Goal: Information Seeking & Learning: Learn about a topic

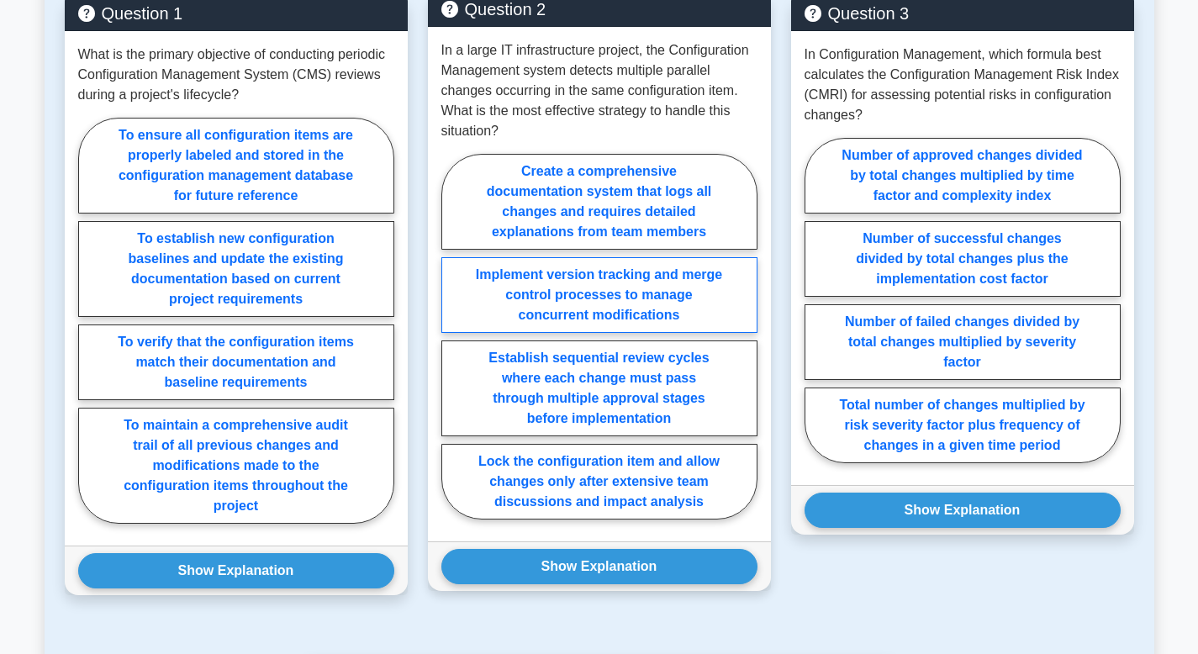
scroll to position [711, 0]
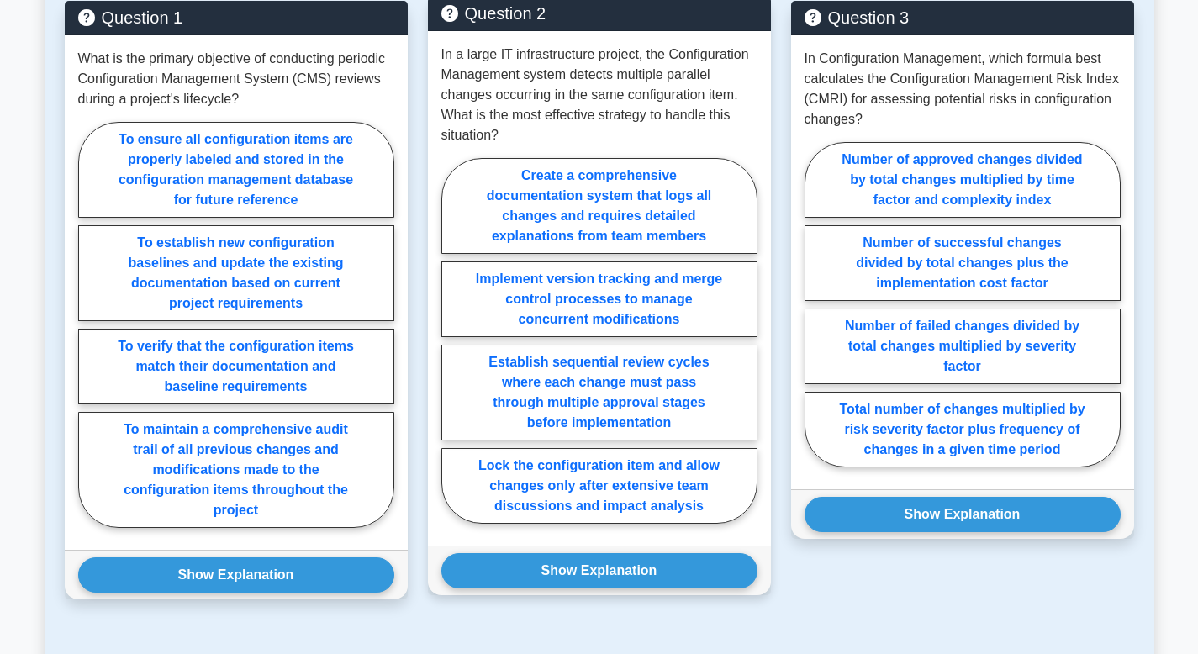
click at [661, 552] on div "Show Explanation Correct Answer: Implement version tracking and merge control p…" at bounding box center [599, 571] width 343 height 50
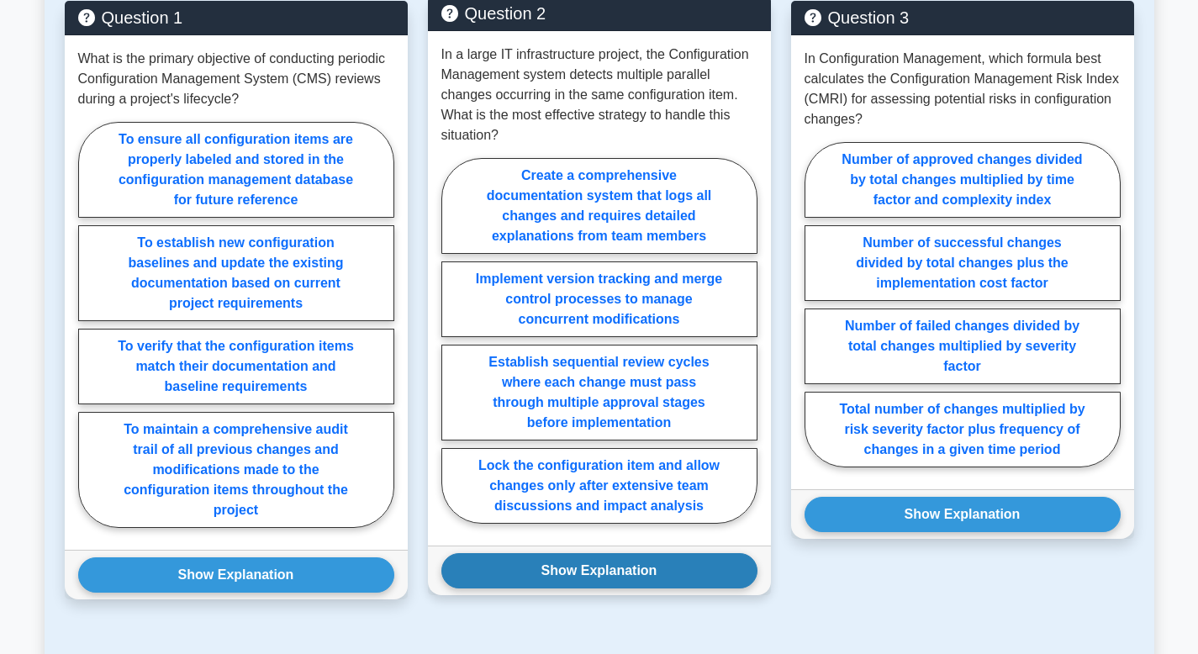
click at [652, 567] on button "Show Explanation" at bounding box center [599, 570] width 316 height 35
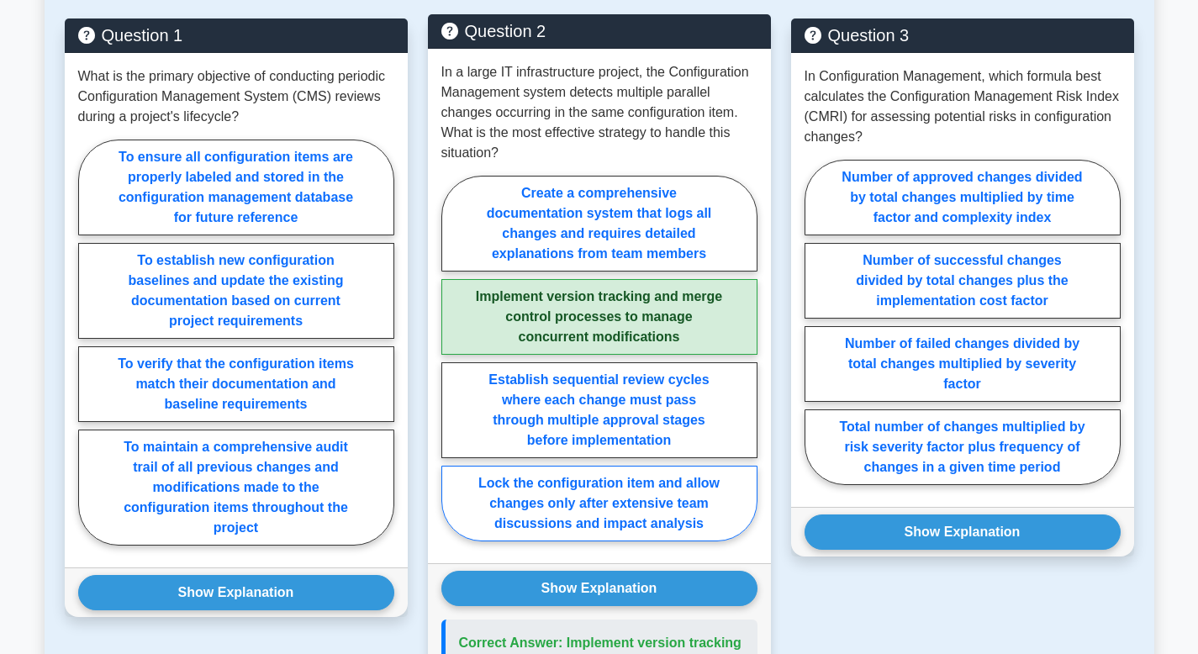
scroll to position [690, 0]
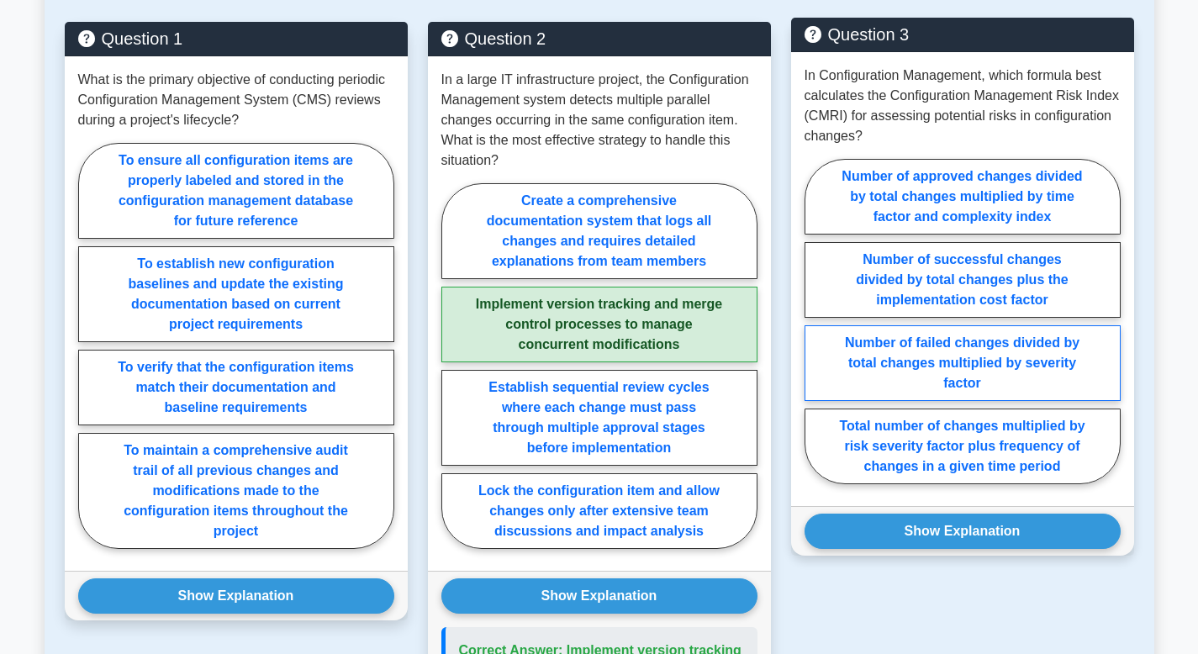
click at [987, 365] on label "Number of failed changes divided by total changes multiplied by severity factor" at bounding box center [963, 363] width 316 height 76
click at [816, 332] on input "Number of failed changes divided by total changes multiplied by severity factor" at bounding box center [810, 326] width 11 height 11
radio input "true"
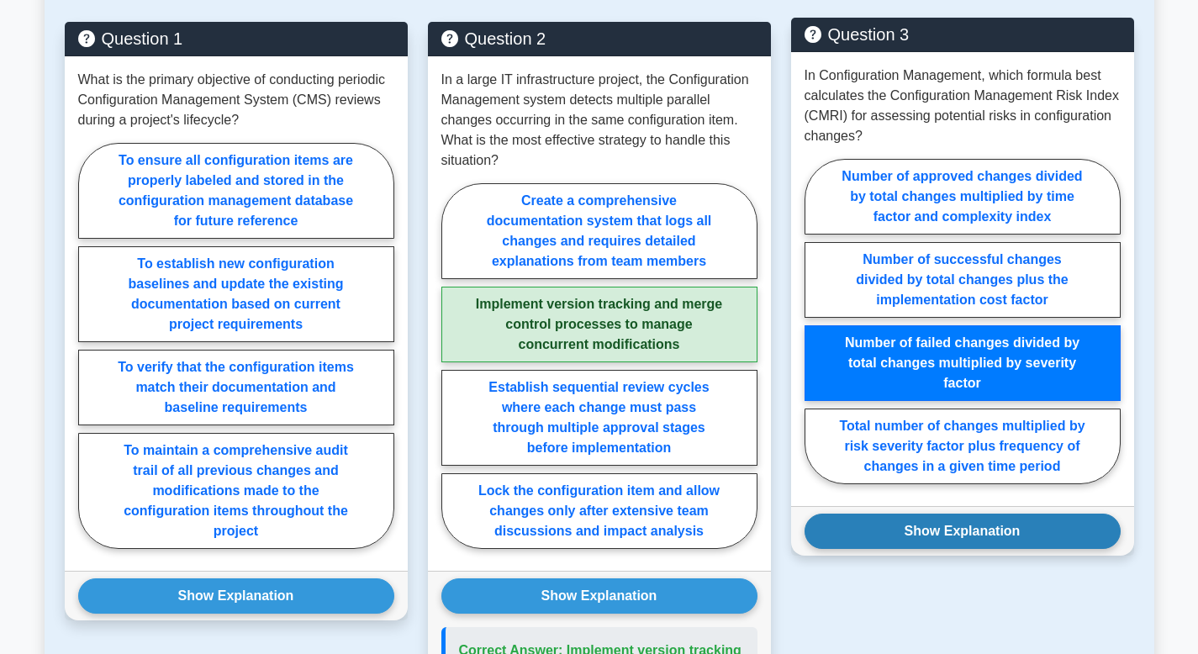
click at [933, 531] on button "Show Explanation" at bounding box center [963, 531] width 316 height 35
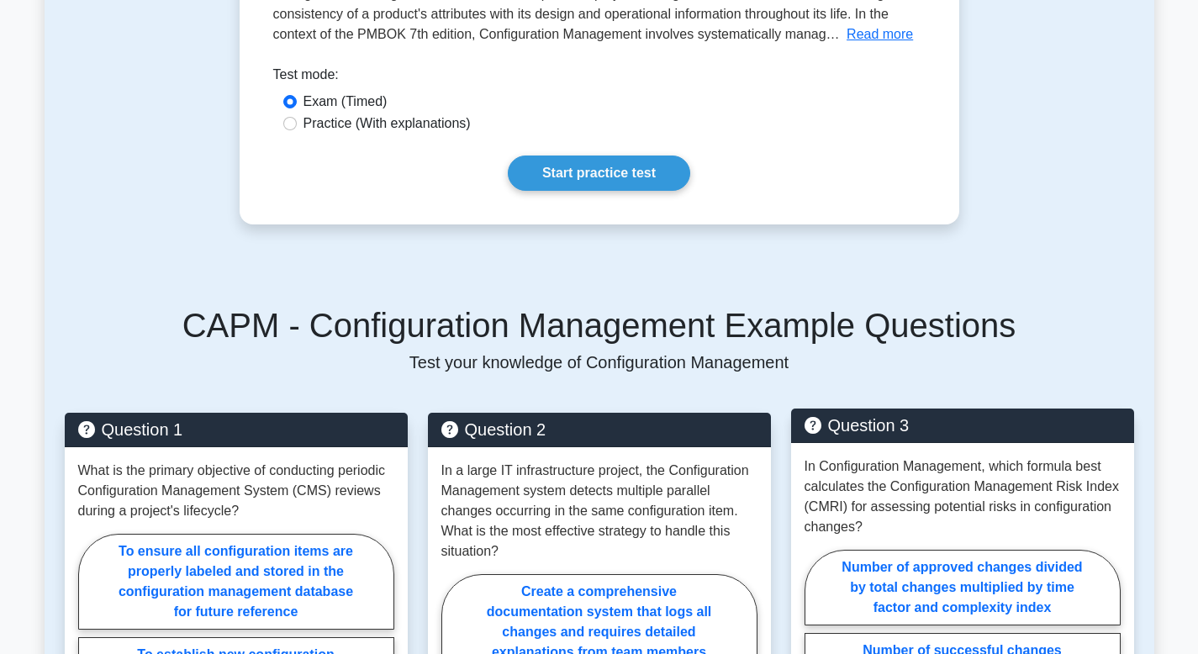
scroll to position [0, 0]
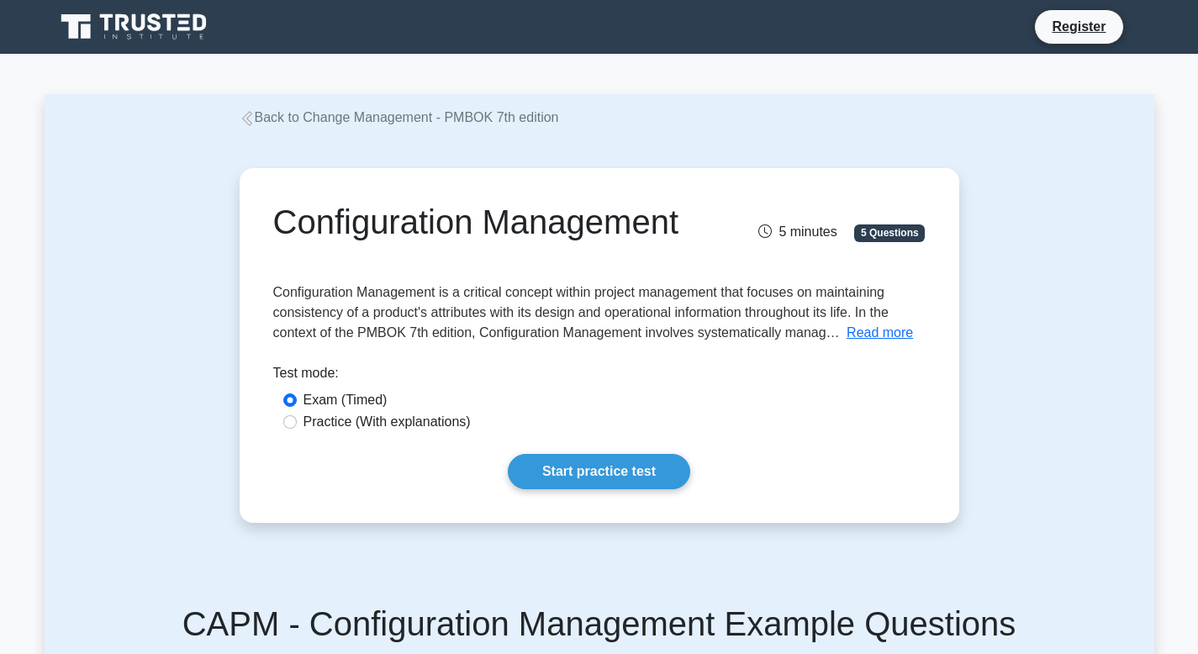
click at [388, 119] on link "Back to Change Management - PMBOK 7th edition" at bounding box center [400, 117] width 320 height 14
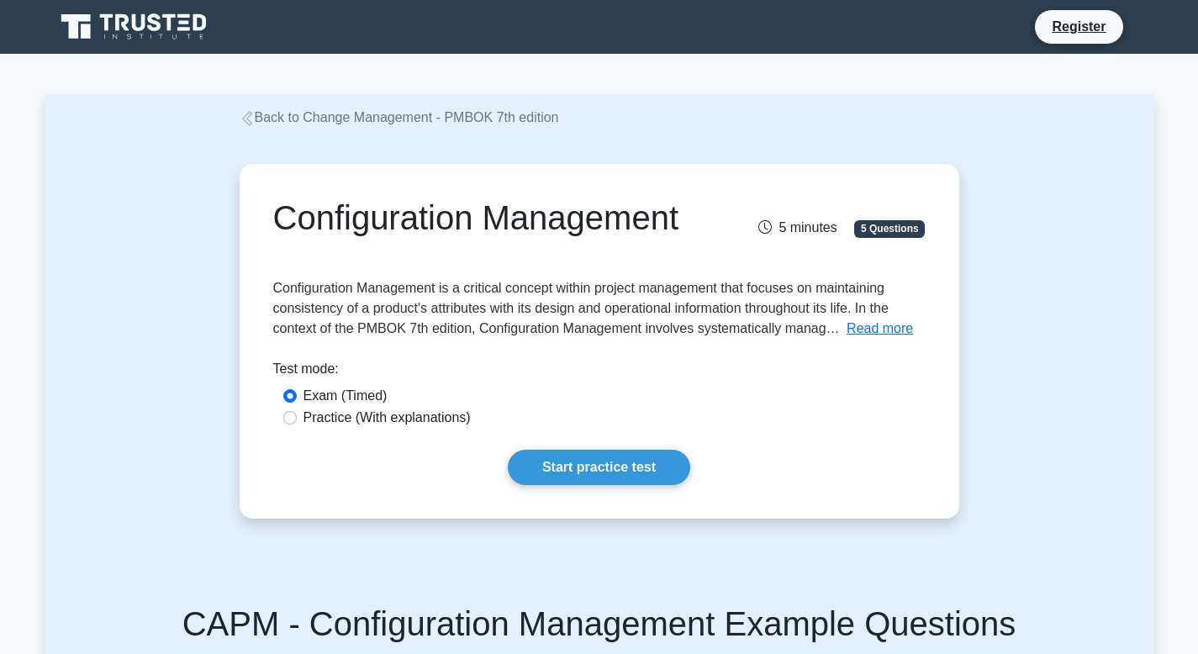
click at [542, 305] on span "Configuration Management is a critical concept within project management that f…" at bounding box center [581, 308] width 616 height 55
click at [880, 335] on button "Read more" at bounding box center [880, 329] width 66 height 20
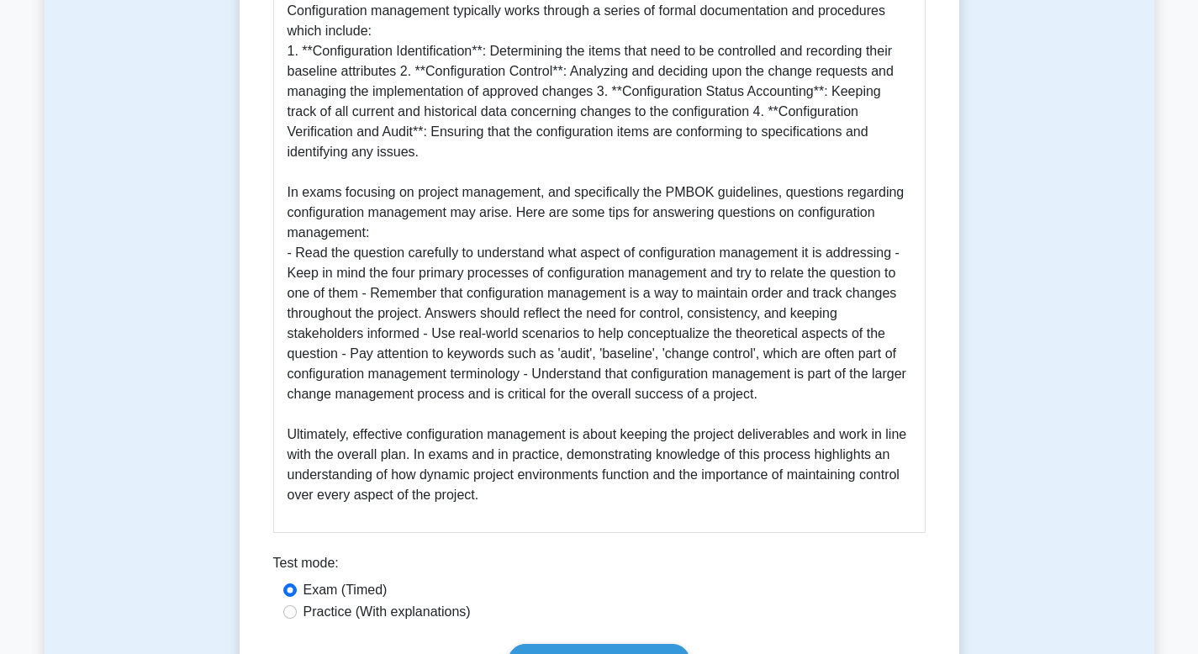
scroll to position [1074, 0]
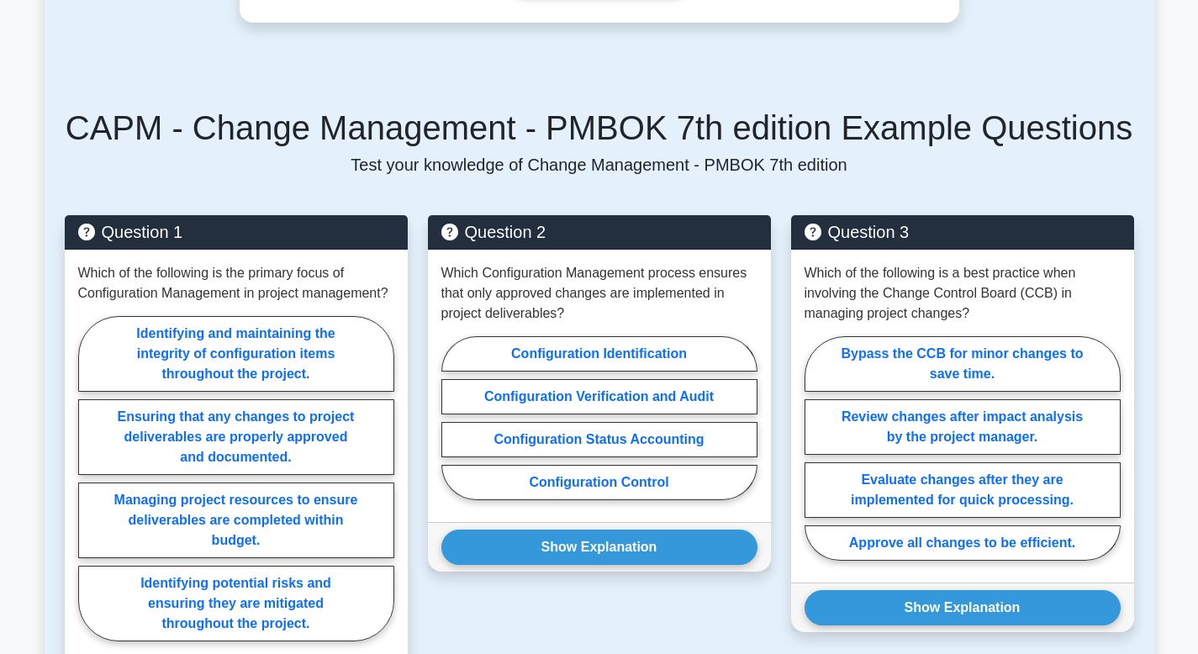
scroll to position [713, 0]
